Goal: Information Seeking & Learning: Learn about a topic

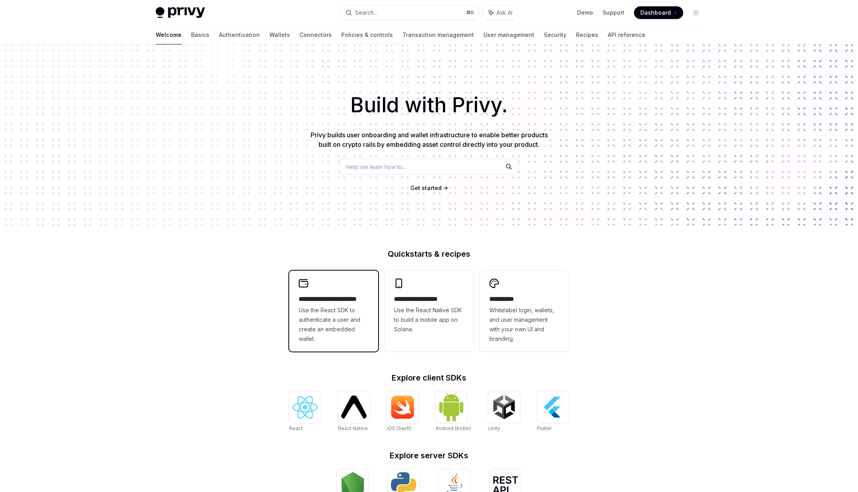
click at [346, 318] on span "Use the React SDK to authenticate a user and create an embedded wallet." at bounding box center [334, 325] width 70 height 38
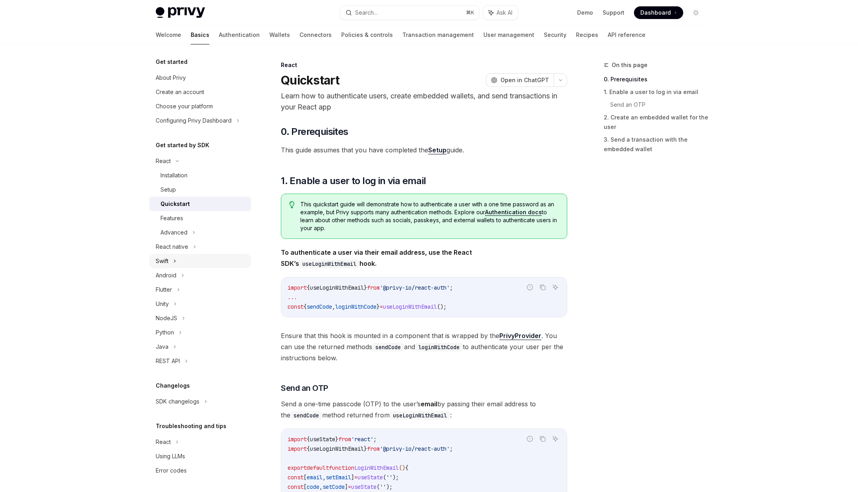
click at [185, 256] on div "Swift" at bounding box center [200, 261] width 102 height 14
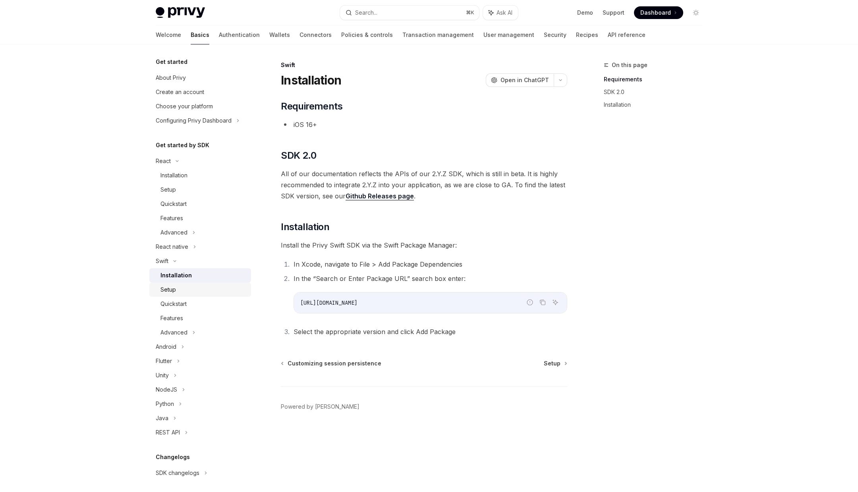
click at [189, 286] on div "Setup" at bounding box center [203, 290] width 86 height 10
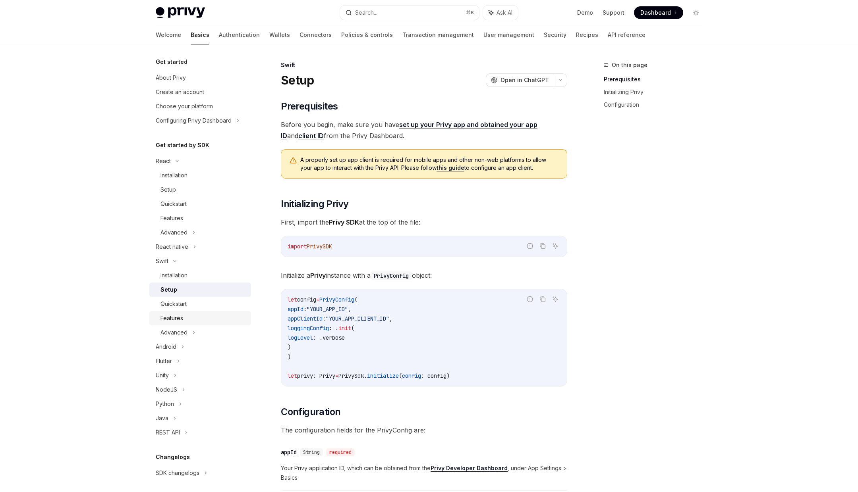
click at [203, 321] on div "Features" at bounding box center [203, 319] width 86 height 10
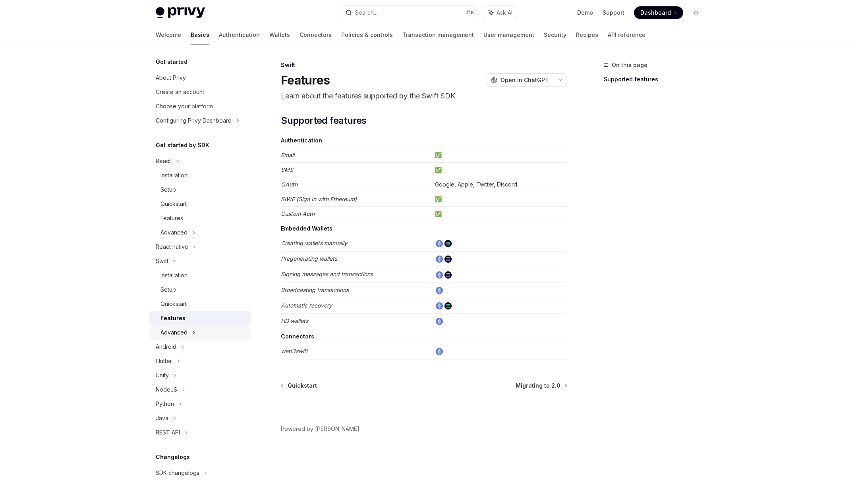
click at [203, 330] on div "Advanced" at bounding box center [200, 333] width 102 height 14
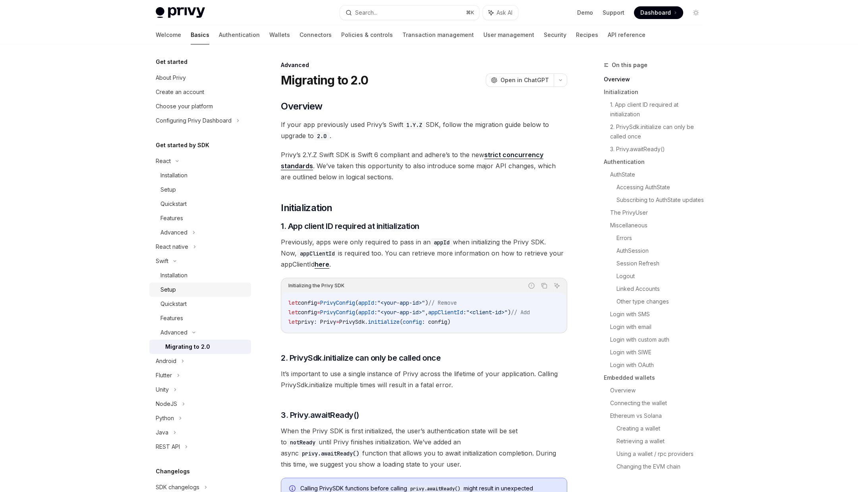
click at [213, 293] on div "Setup" at bounding box center [203, 290] width 86 height 10
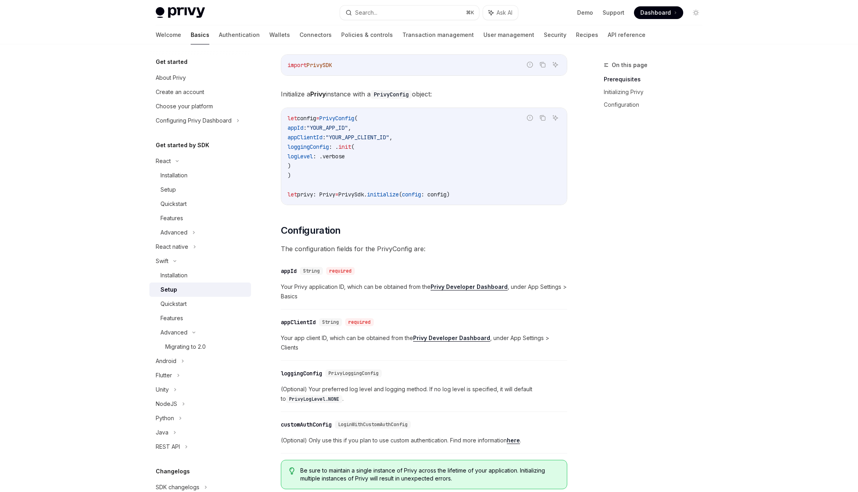
scroll to position [285, 0]
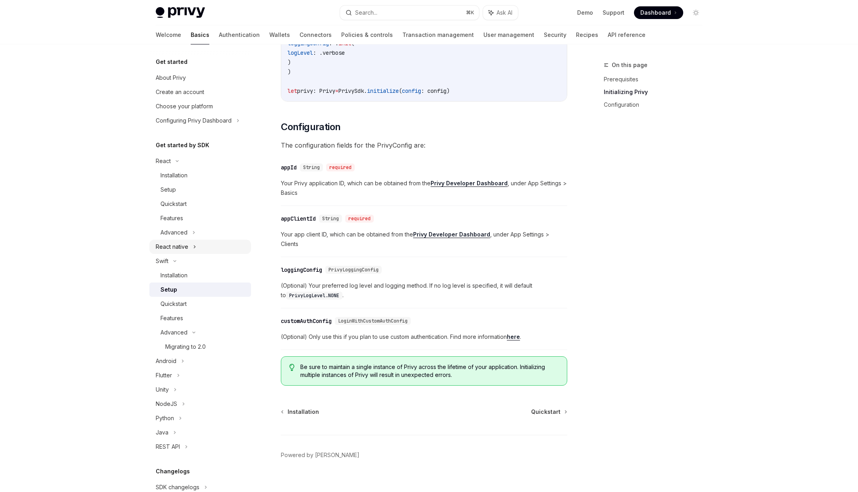
click at [186, 241] on div "React native" at bounding box center [200, 247] width 102 height 14
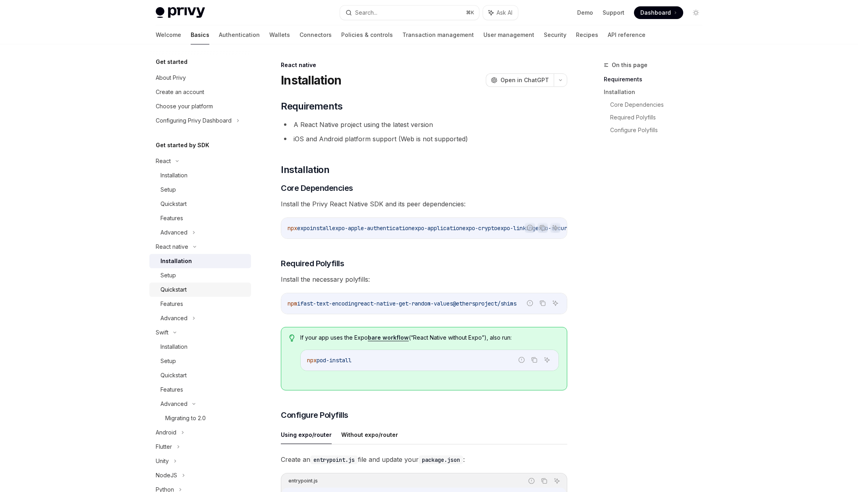
click at [200, 285] on link "Quickstart" at bounding box center [200, 290] width 102 height 14
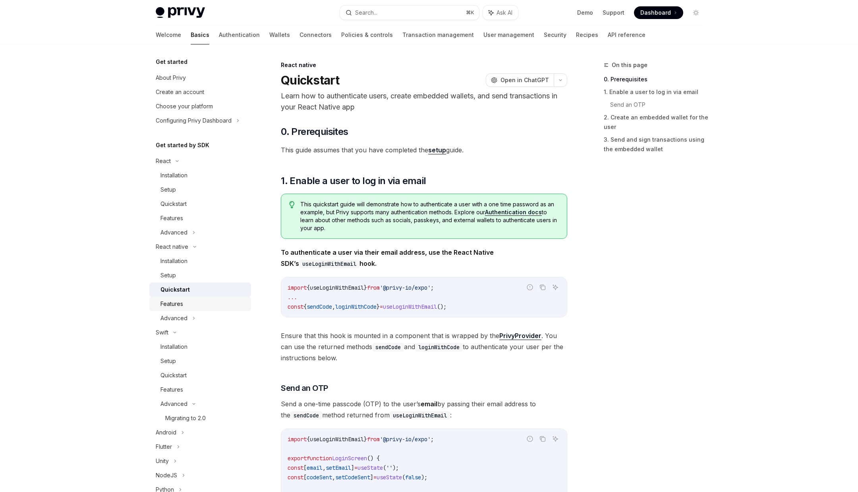
click at [201, 299] on div "Features" at bounding box center [203, 304] width 86 height 10
click at [200, 322] on div "Advanced" at bounding box center [200, 318] width 102 height 14
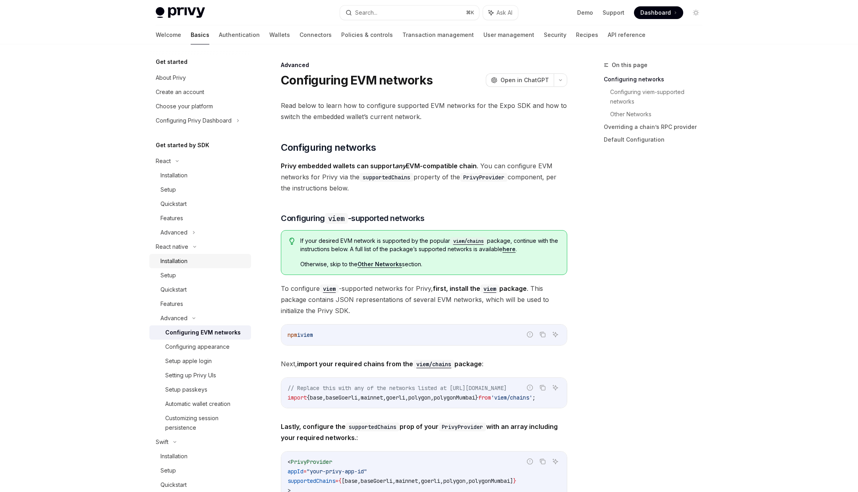
click at [187, 261] on div "Installation" at bounding box center [173, 262] width 27 height 10
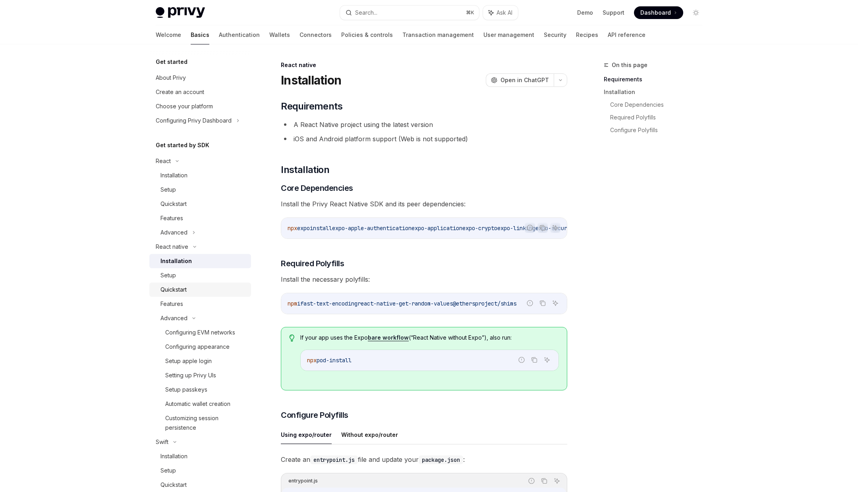
click at [183, 283] on link "Quickstart" at bounding box center [200, 290] width 102 height 14
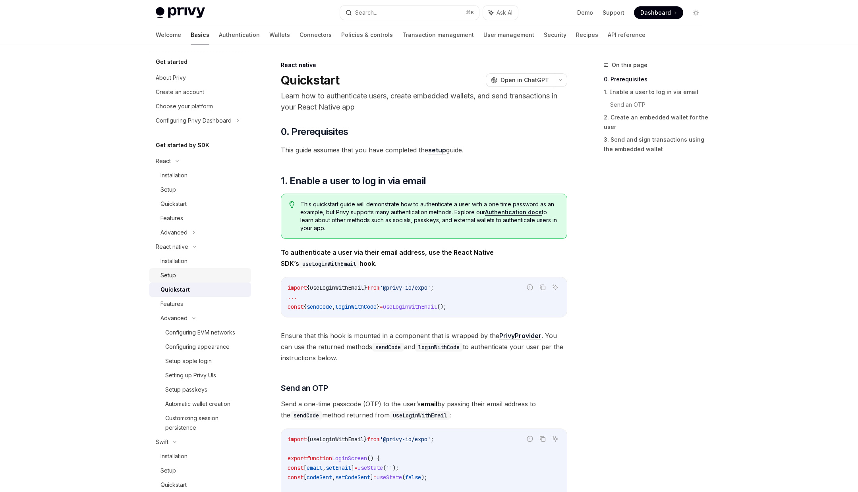
click at [191, 270] on link "Setup" at bounding box center [200, 275] width 102 height 14
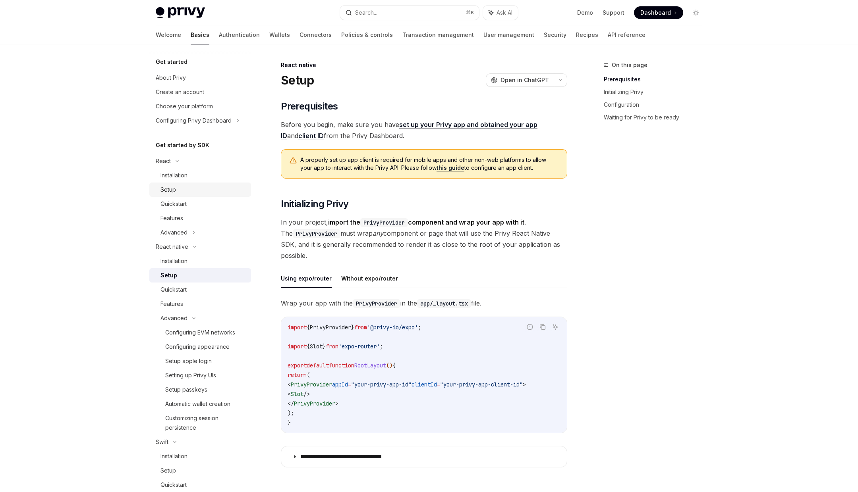
click at [216, 189] on div "Setup" at bounding box center [203, 190] width 86 height 10
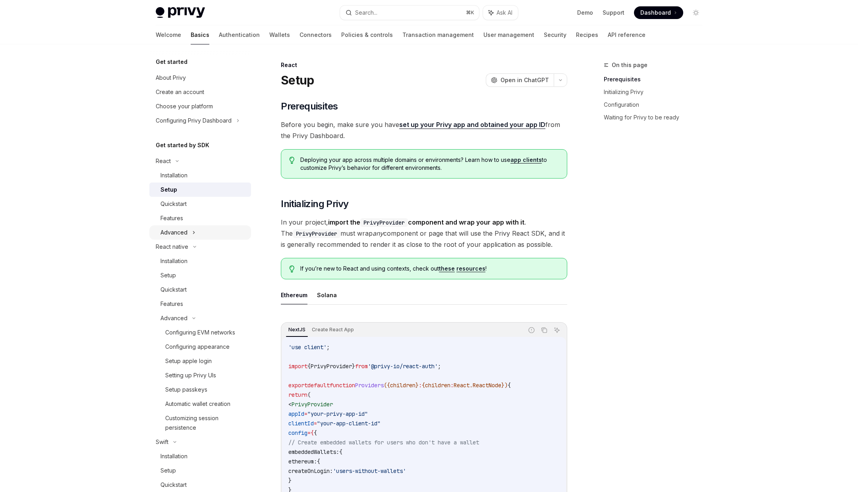
click at [202, 235] on div "Advanced" at bounding box center [200, 233] width 102 height 14
type textarea "*"
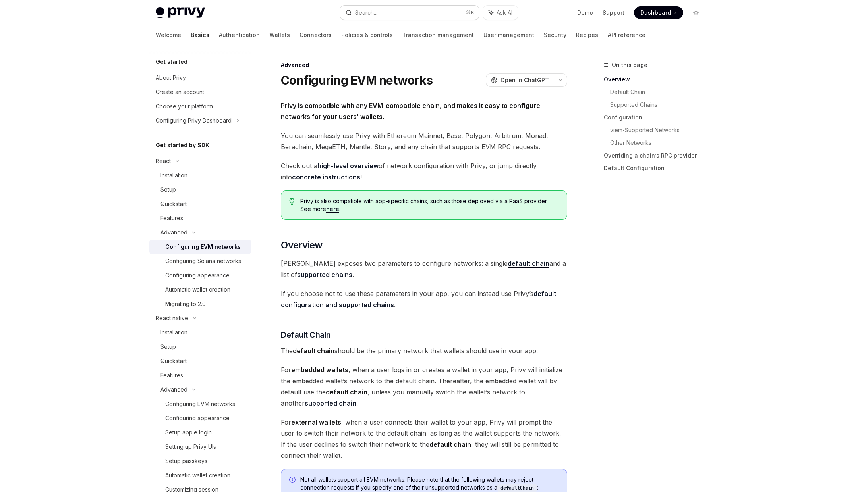
click at [432, 14] on button "Search... ⌘ K" at bounding box center [409, 13] width 139 height 14
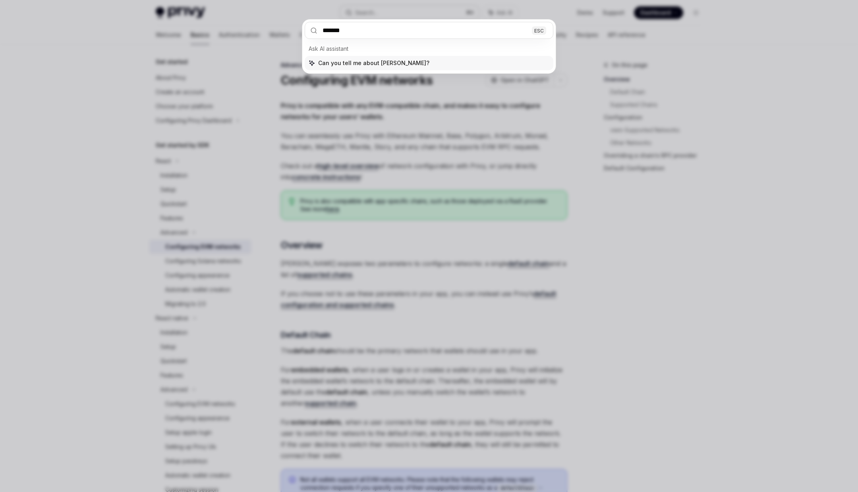
type input "********"
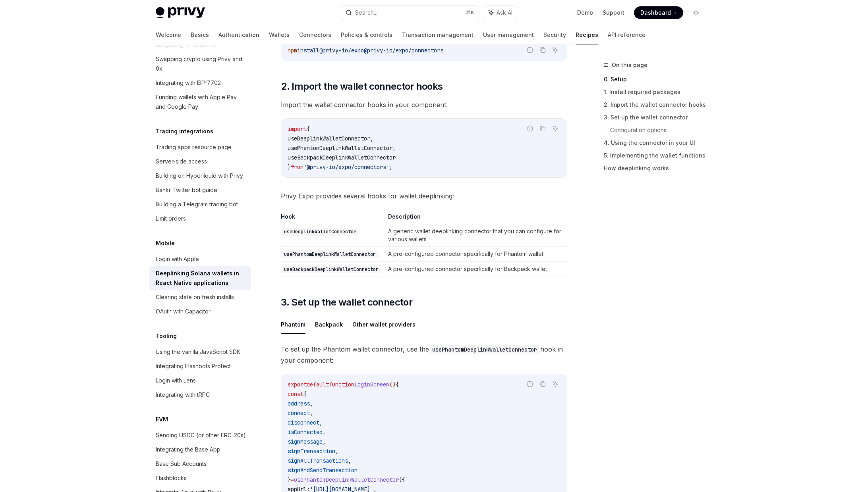
scroll to position [291, 0]
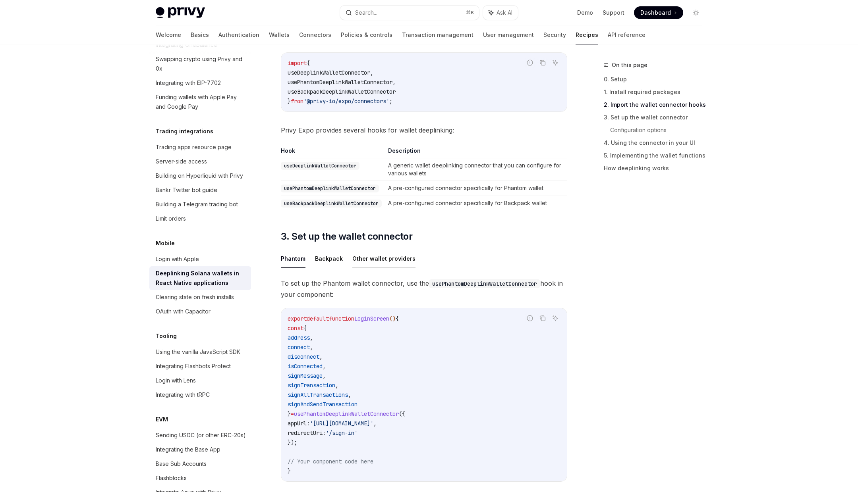
click at [390, 261] on button "Other wallet providers" at bounding box center [383, 258] width 63 height 19
type textarea "*"
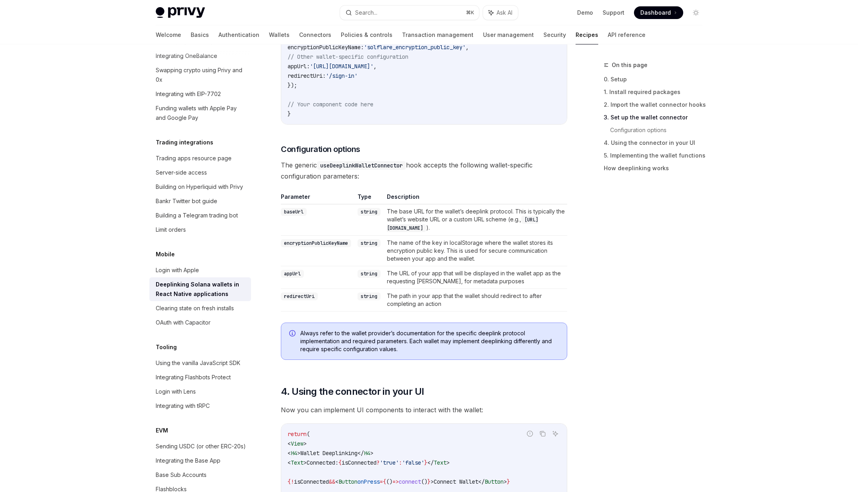
scroll to position [746, 0]
